Goal: Transaction & Acquisition: Purchase product/service

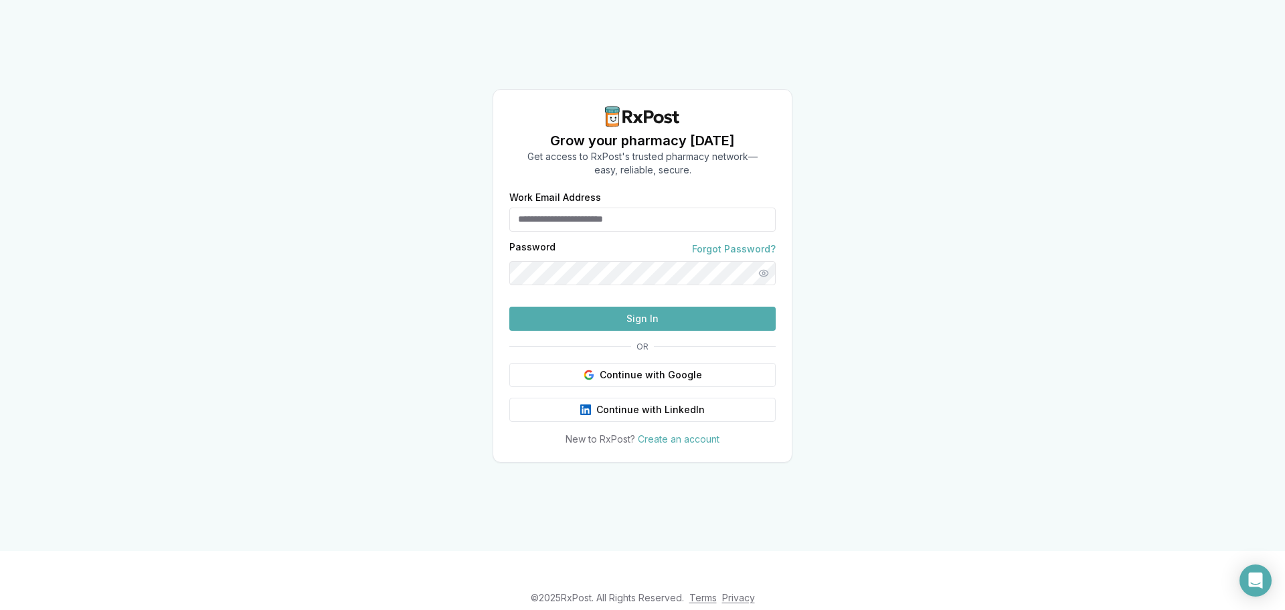
click at [563, 207] on input "Work Email Address" at bounding box center [642, 219] width 266 height 24
type input "**********"
click at [509, 306] on button "Sign In" at bounding box center [642, 318] width 266 height 24
click at [659, 331] on button "Sign In" at bounding box center [642, 318] width 266 height 24
click at [760, 261] on button "Show password" at bounding box center [764, 273] width 24 height 24
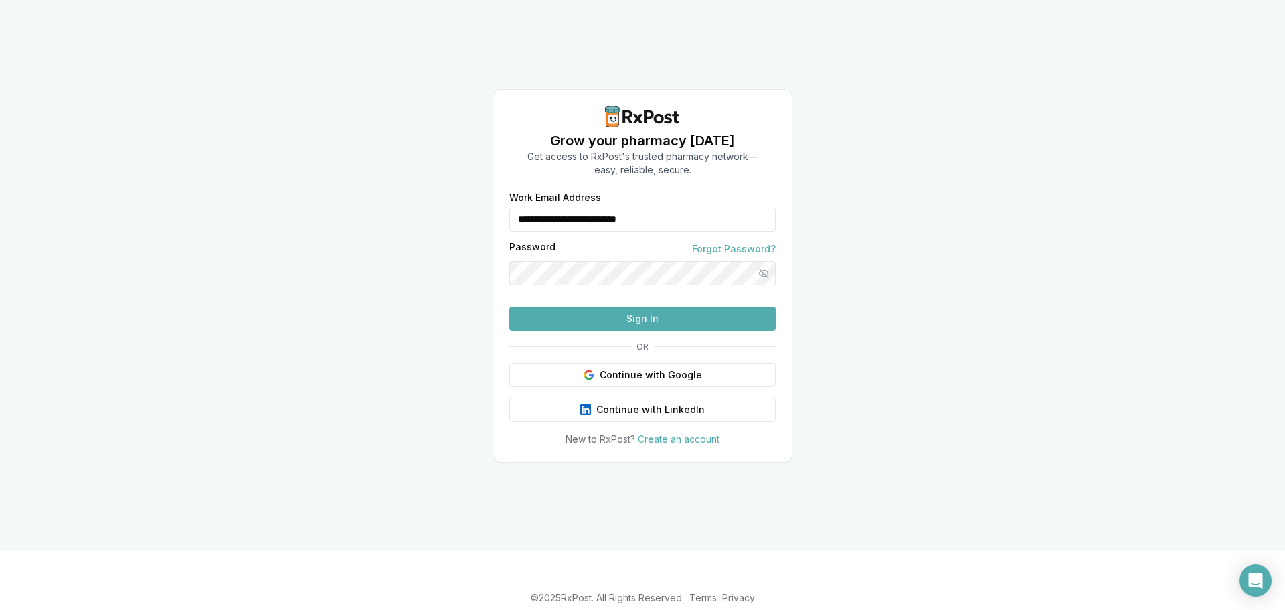
click at [377, 258] on div "**********" at bounding box center [642, 275] width 1285 height 551
click at [509, 306] on button "Sign In" at bounding box center [642, 318] width 266 height 24
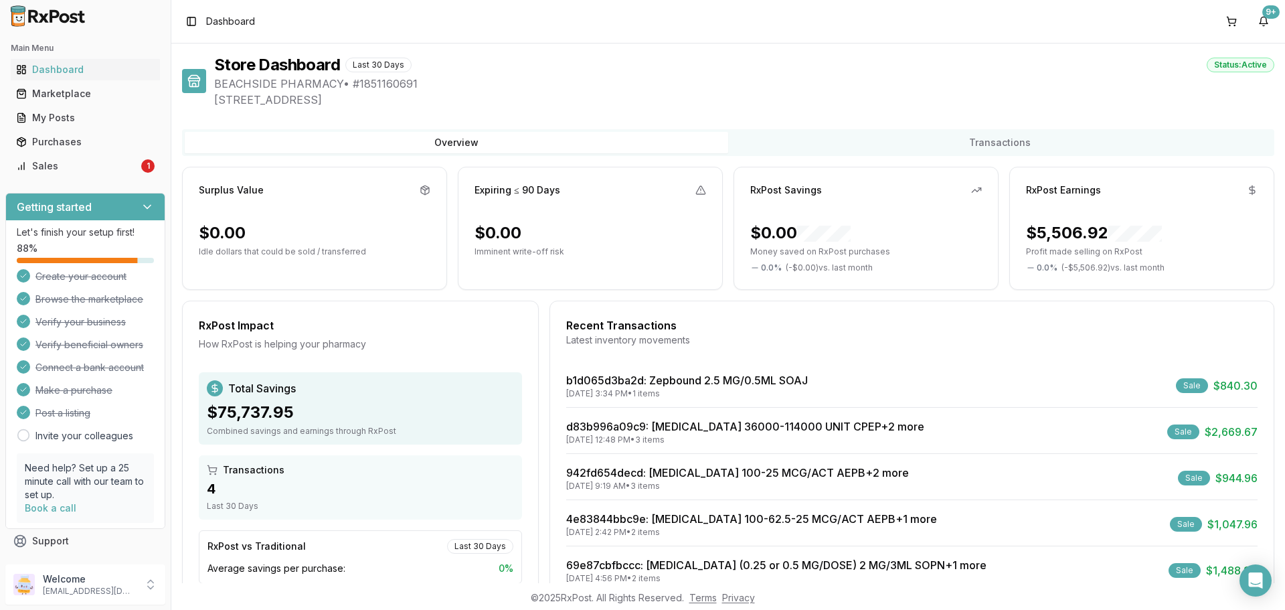
click at [1189, 385] on div "Sale" at bounding box center [1192, 385] width 32 height 15
click at [739, 377] on link "b1d065d3ba2d : Zepbound 2.5 MG/0.5ML SOAJ" at bounding box center [687, 379] width 242 height 13
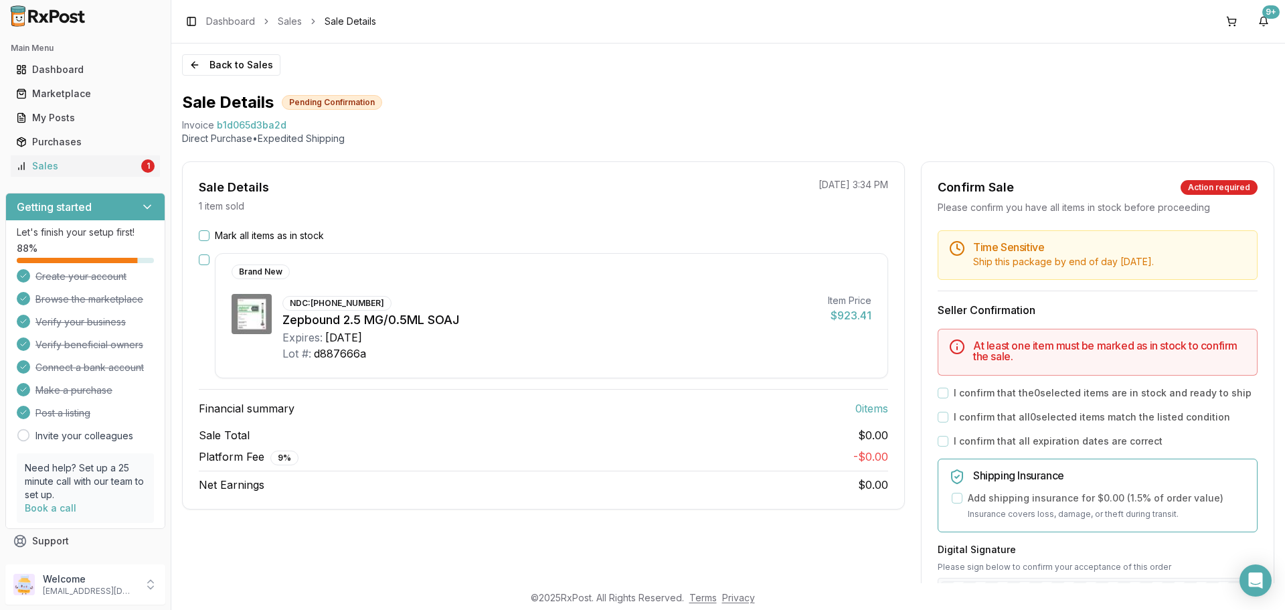
click at [204, 240] on button "Mark all items as in stock" at bounding box center [204, 235] width 11 height 11
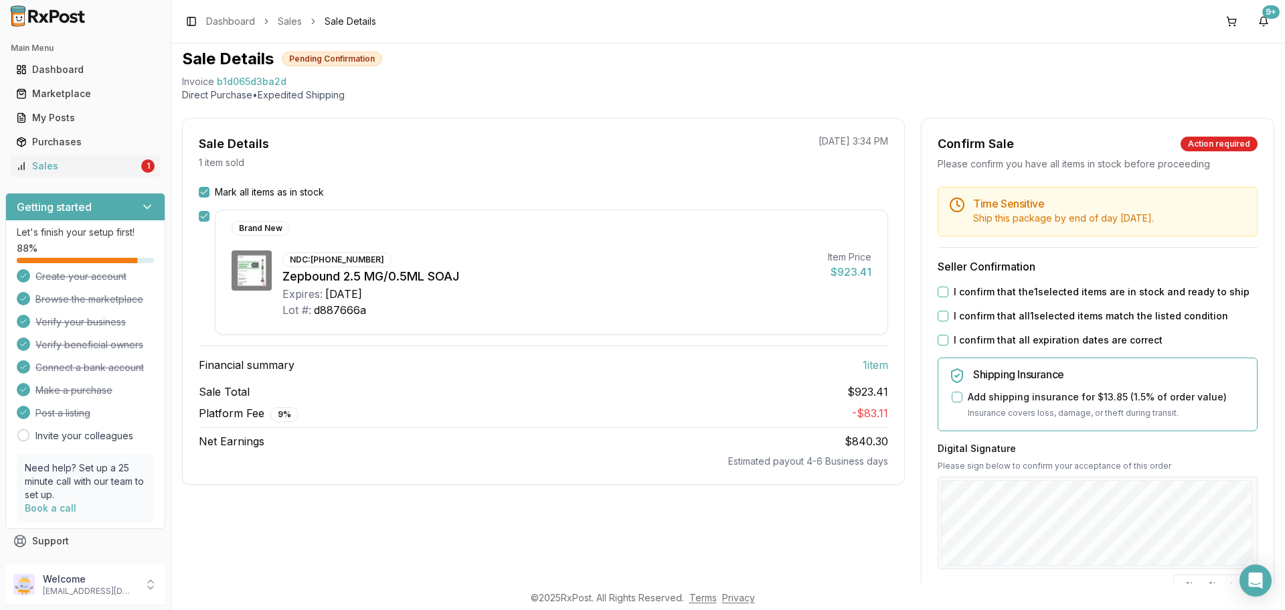
scroll to position [67, 0]
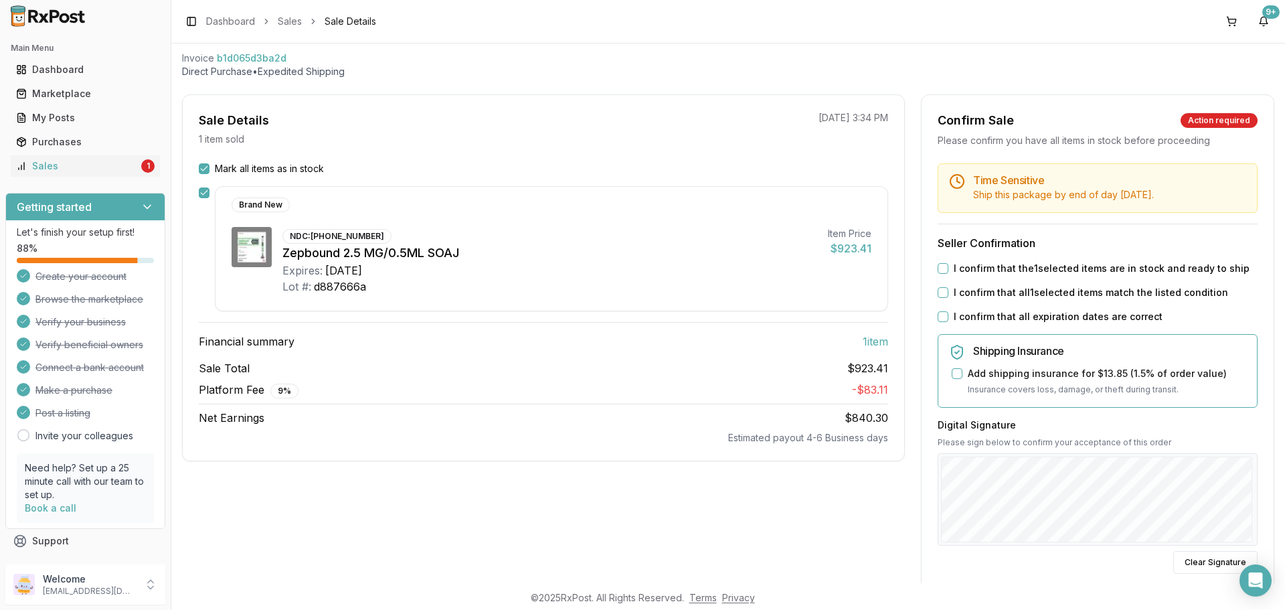
click at [938, 266] on button "I confirm that the 1 selected items are in stock and ready to ship" at bounding box center [943, 268] width 11 height 11
drag, startPoint x: 940, startPoint y: 292, endPoint x: 944, endPoint y: 304, distance: 12.7
click at [943, 302] on div "Time Sensitive Ship this package by end of day [DATE] . Seller Confirmation I c…" at bounding box center [1097, 445] width 352 height 565
click at [938, 313] on button "I confirm that all expiration dates are correct" at bounding box center [943, 316] width 11 height 11
click at [938, 286] on div "I confirm that all 1 selected items match the listed condition" at bounding box center [1098, 292] width 320 height 13
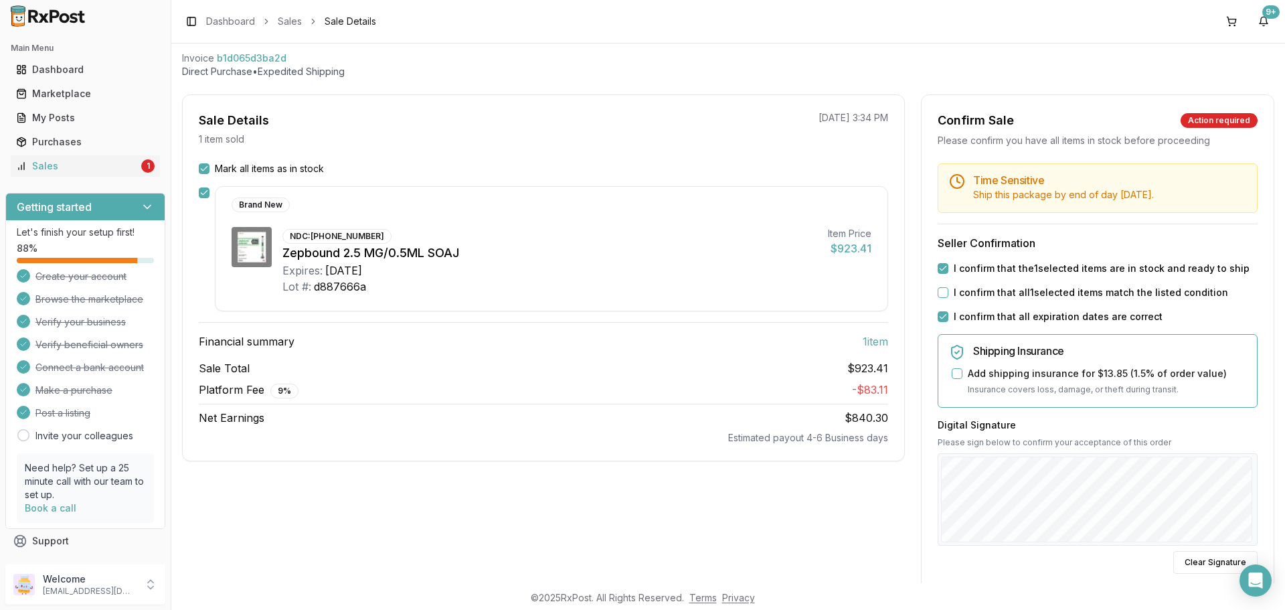
click at [938, 289] on button "I confirm that all 1 selected items match the listed condition" at bounding box center [943, 292] width 11 height 11
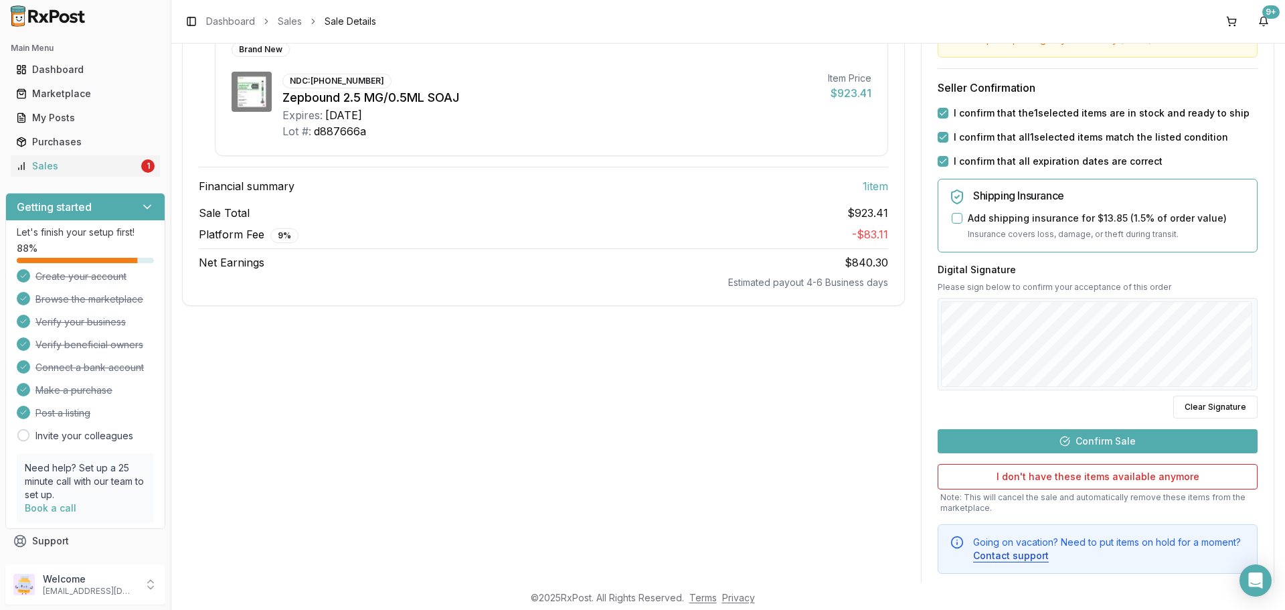
scroll to position [251, 0]
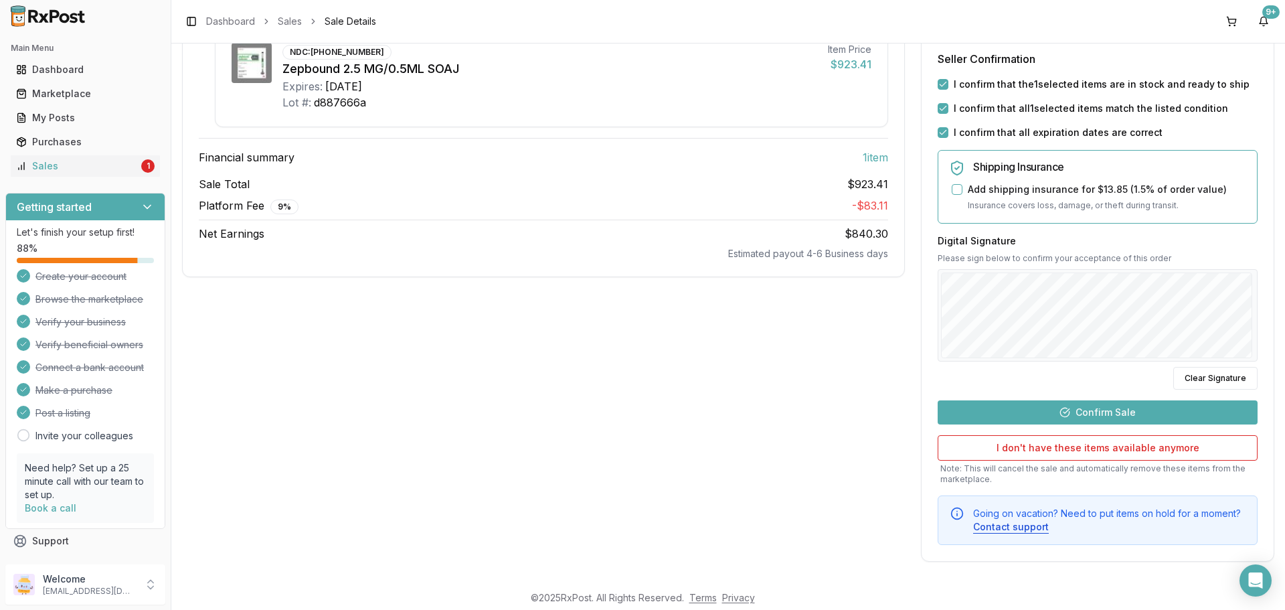
click at [1089, 411] on button "Confirm Sale" at bounding box center [1098, 412] width 320 height 24
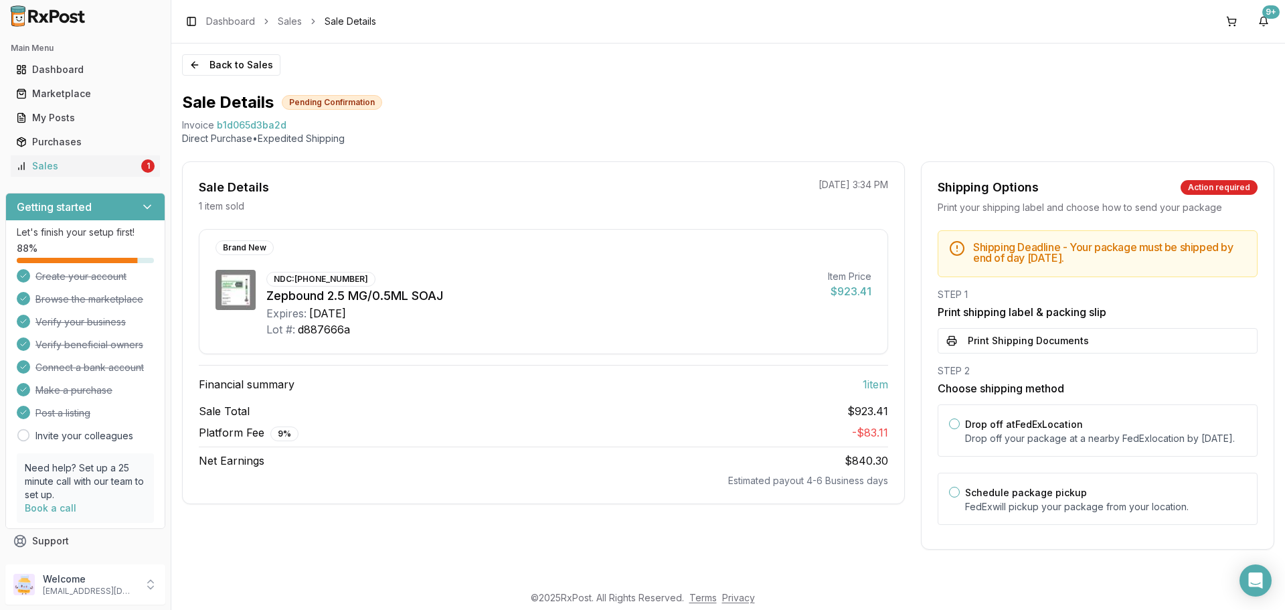
scroll to position [1, 0]
click at [1014, 337] on button "Print Shipping Documents" at bounding box center [1098, 340] width 320 height 25
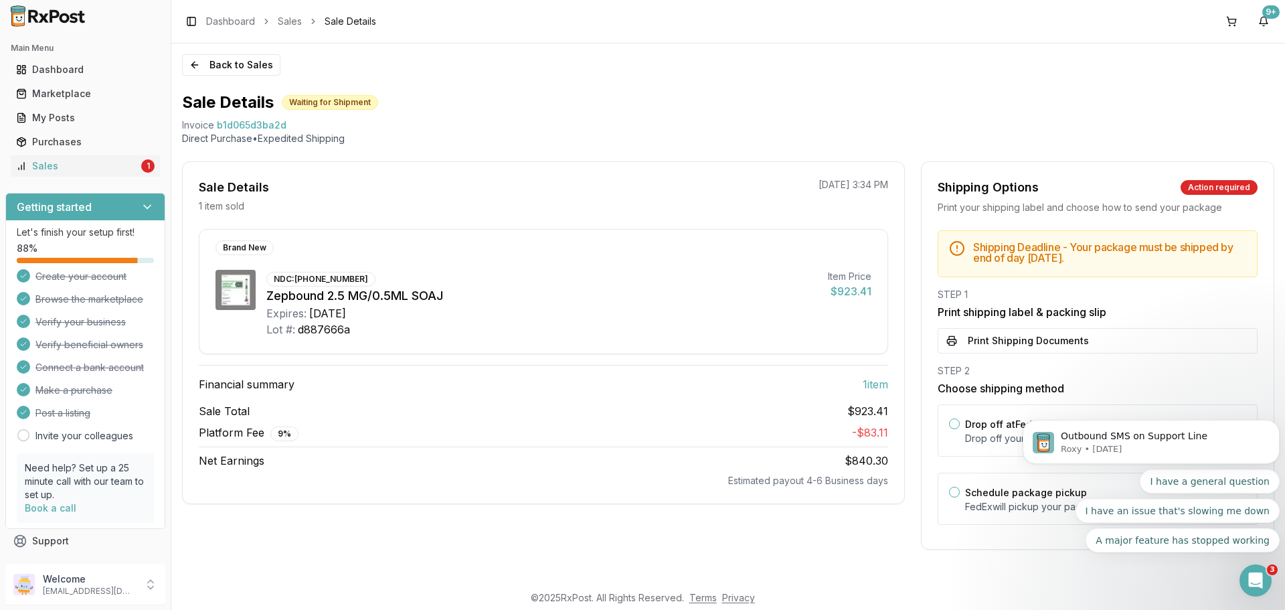
scroll to position [1, 0]
